Goal: Download file/media

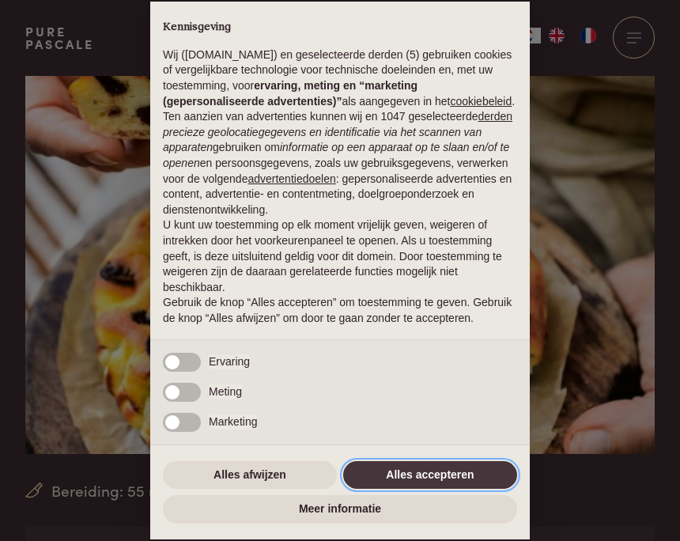
click at [448, 489] on button "Alles accepteren" at bounding box center [430, 475] width 174 height 28
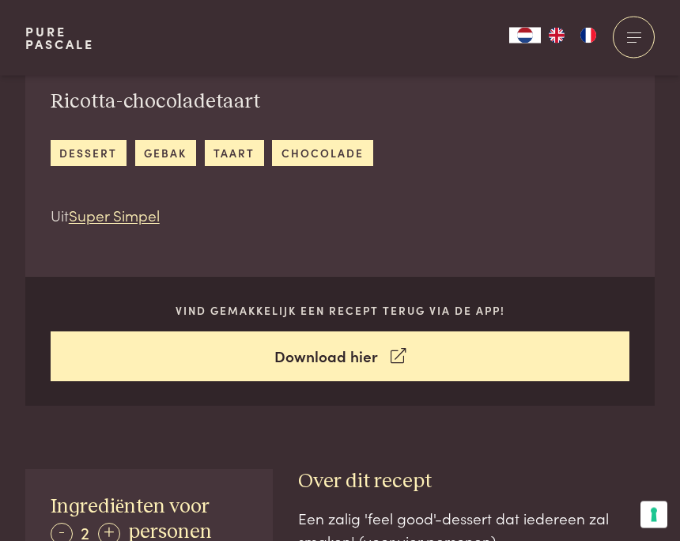
scroll to position [467, 0]
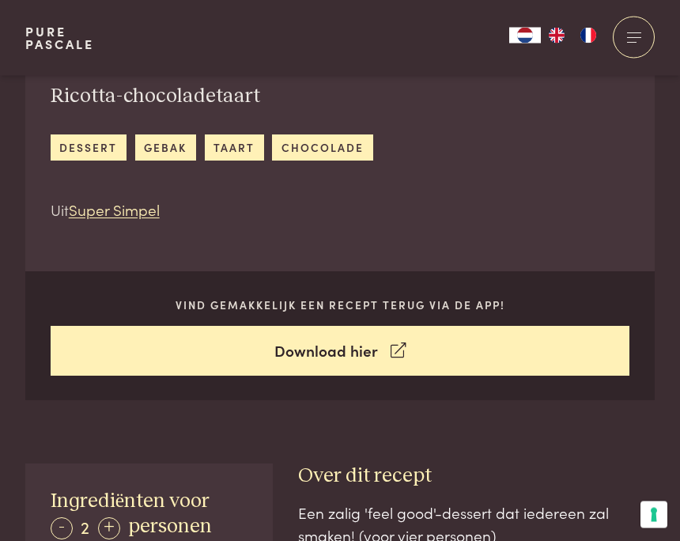
click at [372, 357] on link "Download hier" at bounding box center [340, 351] width 579 height 50
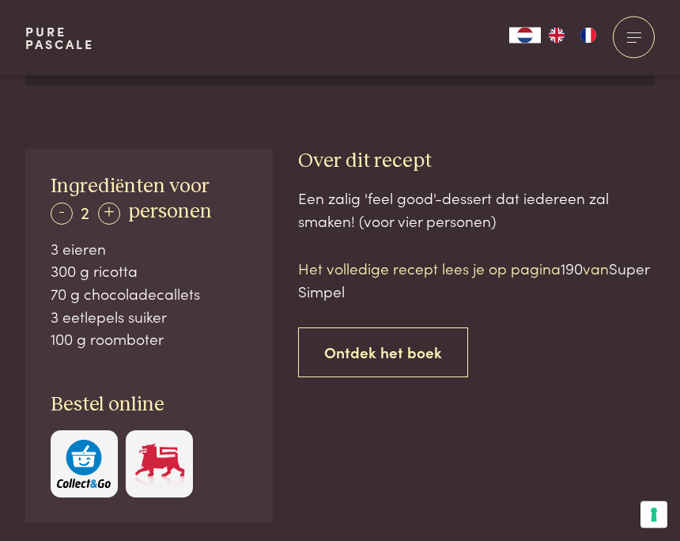
scroll to position [789, 0]
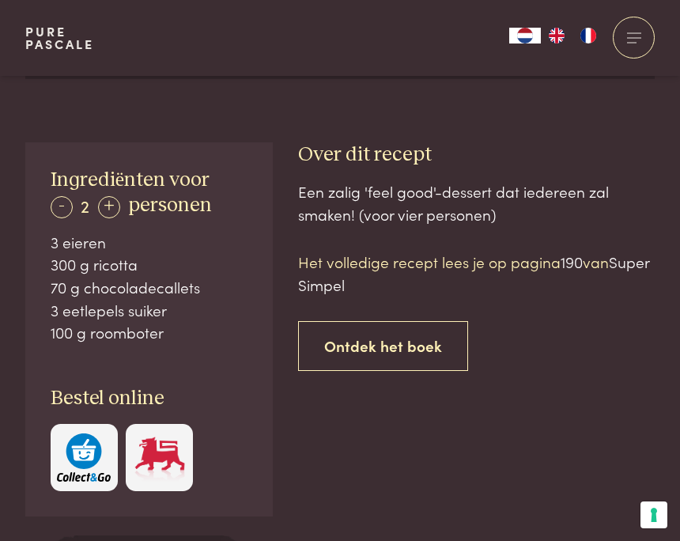
click at [496, 262] on p "Het volledige recept lees je op pagina 190 van Super Simpel" at bounding box center [476, 273] width 357 height 45
click at [413, 343] on link "Ontdek het boek" at bounding box center [383, 346] width 170 height 50
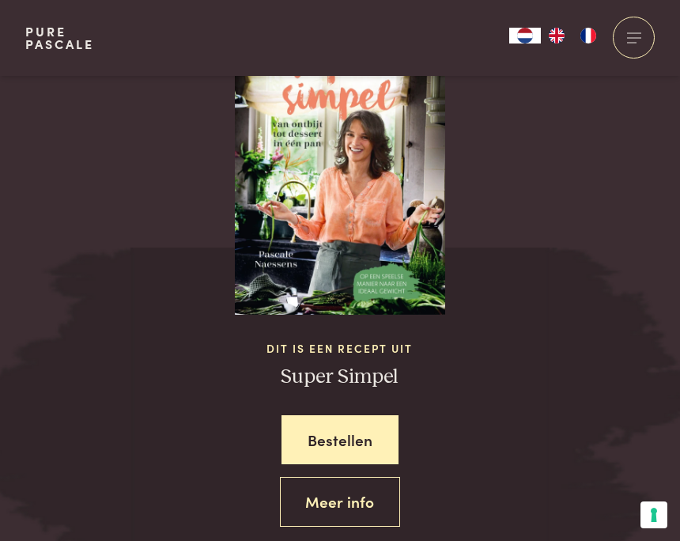
scroll to position [1528, 0]
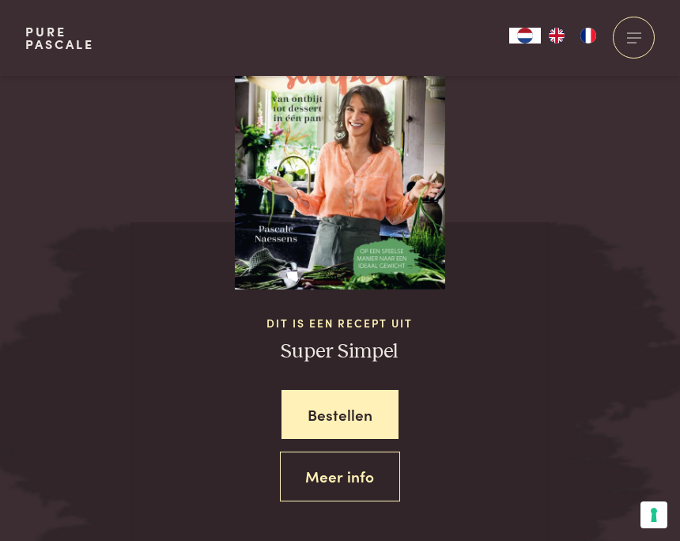
scroll to position [1552, 0]
